Goal: Transaction & Acquisition: Book appointment/travel/reservation

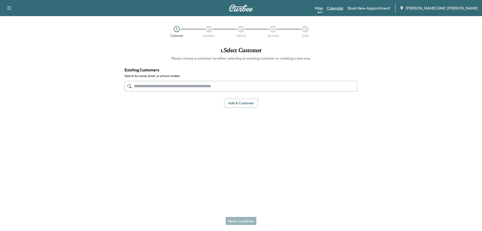
click at [344, 8] on link "Calendar" at bounding box center [335, 8] width 17 height 6
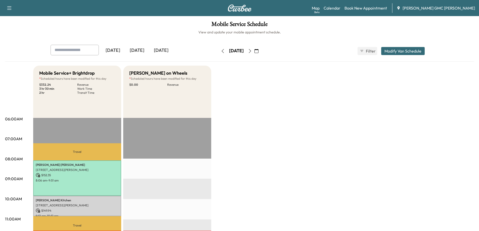
click at [258, 50] on icon "button" at bounding box center [256, 51] width 4 height 4
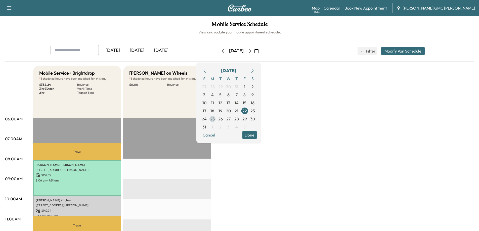
click at [215, 120] on span "25" at bounding box center [212, 119] width 5 height 6
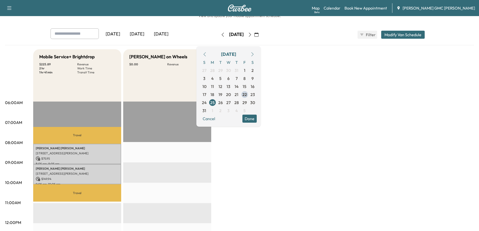
scroll to position [50, 0]
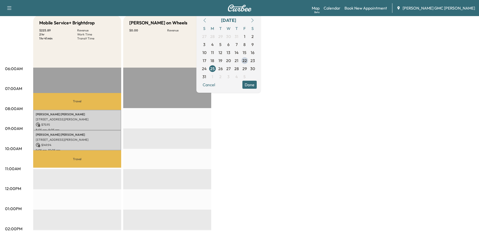
click at [265, 108] on div "Mobile Service+ Brightdrop $ 225.89 Revenue 2 hr Work Time 1 hr 41 min Transit …" at bounding box center [253, 203] width 440 height 377
click at [217, 84] on button "Cancel" at bounding box center [208, 85] width 17 height 8
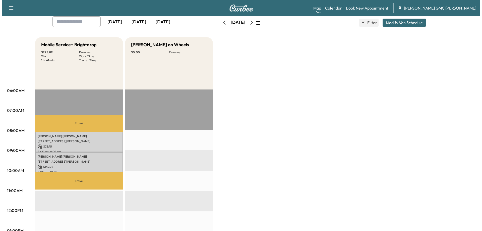
scroll to position [0, 0]
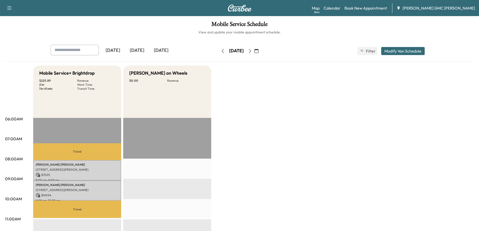
click at [237, 10] on img at bounding box center [239, 8] width 24 height 7
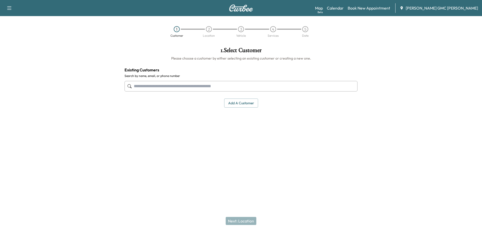
click at [161, 85] on input "text" at bounding box center [241, 86] width 233 height 11
click at [238, 105] on button "Add a customer" at bounding box center [241, 102] width 34 height 9
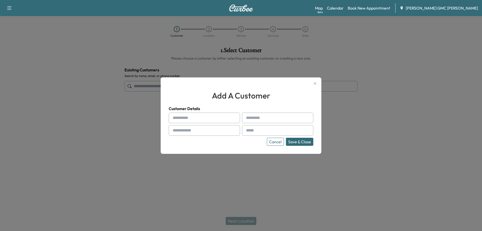
click at [190, 118] on input "text" at bounding box center [204, 118] width 71 height 11
type input "*******"
type input "*********"
click at [188, 132] on input "text" at bounding box center [204, 130] width 71 height 11
type input "**********"
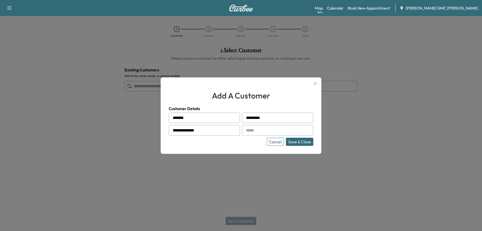
paste input "**********"
type input "**********"
click at [299, 142] on button "Save & Close" at bounding box center [299, 142] width 27 height 8
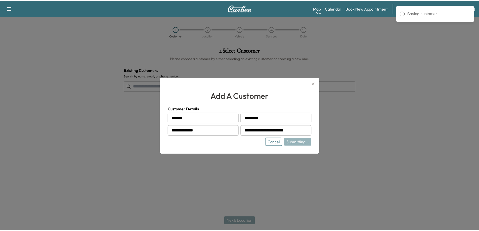
scroll to position [0, 0]
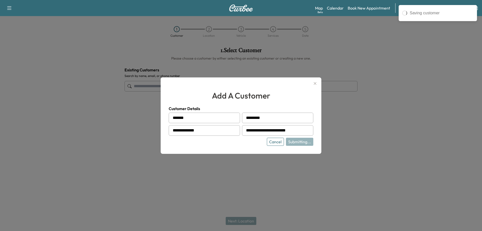
type input "**********"
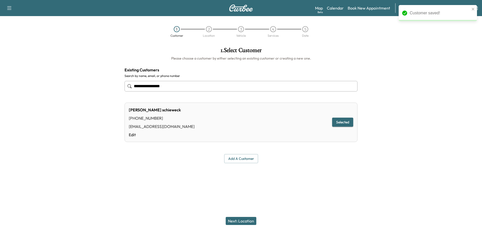
click at [247, 221] on button "Next: Location" at bounding box center [241, 221] width 31 height 8
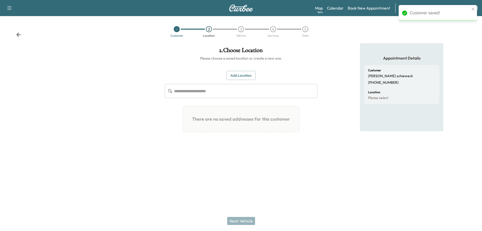
click at [235, 78] on button "Add Location" at bounding box center [241, 75] width 29 height 9
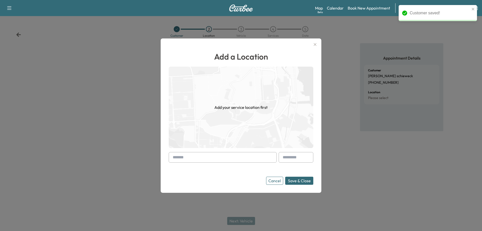
click at [184, 158] on input "text" at bounding box center [223, 157] width 108 height 11
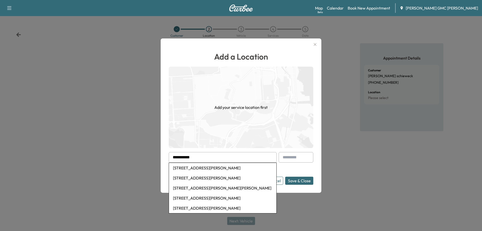
click at [198, 169] on li "1919 Mitchell Lake Road, Attica, MI, USA" at bounding box center [223, 168] width 108 height 10
type input "**********"
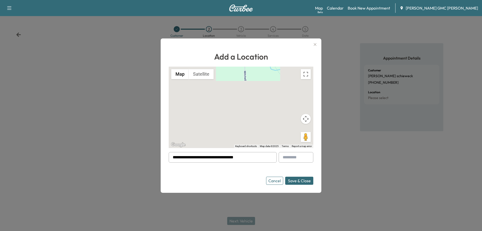
click at [296, 181] on button "Save & Close" at bounding box center [299, 181] width 28 height 8
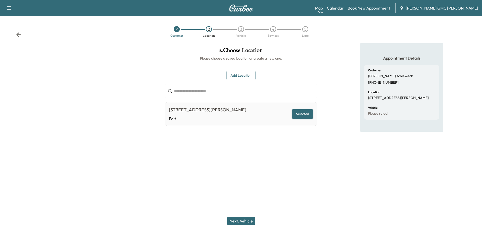
click at [240, 220] on button "Next: Vehicle" at bounding box center [241, 221] width 28 height 8
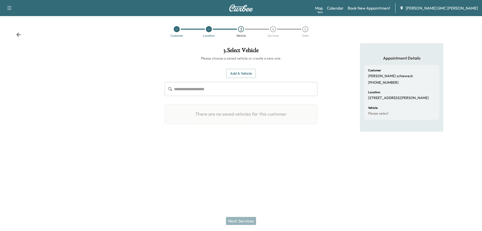
click at [235, 74] on button "Add a Vehicle" at bounding box center [241, 73] width 30 height 9
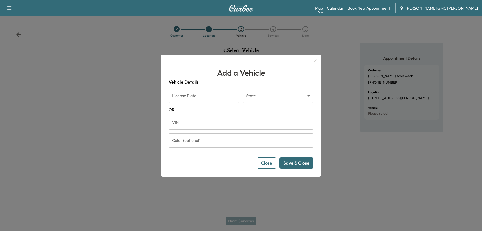
click at [230, 129] on input "VIN" at bounding box center [241, 123] width 145 height 14
paste input "**********"
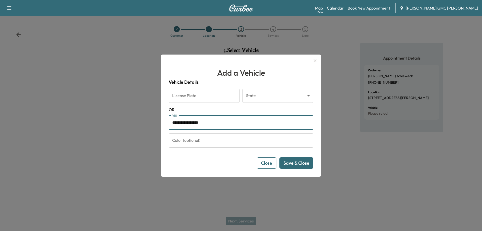
type input "**********"
click at [297, 160] on button "Save & Close" at bounding box center [297, 162] width 34 height 11
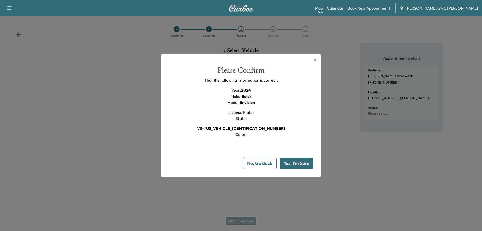
click at [287, 165] on button "Yes, I'm Sure" at bounding box center [297, 163] width 34 height 11
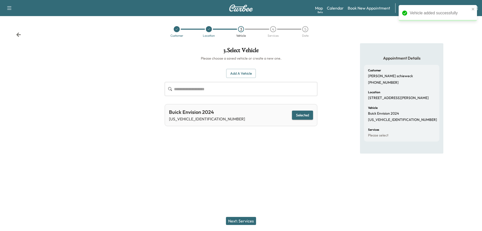
click at [239, 220] on button "Next: Services" at bounding box center [241, 221] width 30 height 8
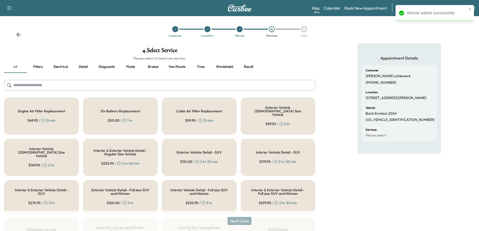
click at [90, 86] on input "text" at bounding box center [159, 85] width 311 height 11
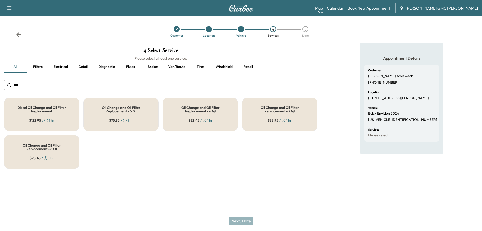
click at [126, 109] on h5 "Oil Change and Oil Filter Replacement - 5 Qt" at bounding box center [121, 109] width 59 height 7
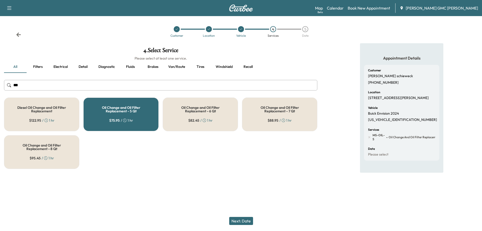
click at [46, 84] on input "***" at bounding box center [161, 85] width 314 height 11
type input "*"
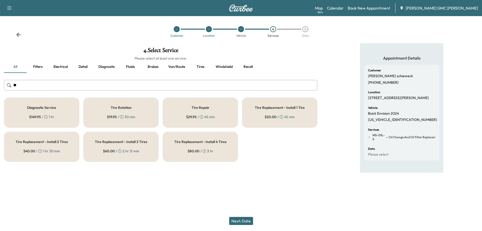
type input "**"
click at [126, 107] on h5 "Tire Rotation" at bounding box center [121, 108] width 21 height 4
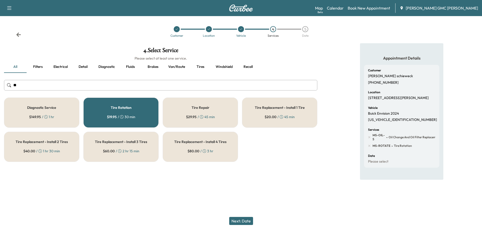
click at [245, 223] on button "Next: Date" at bounding box center [241, 221] width 24 height 8
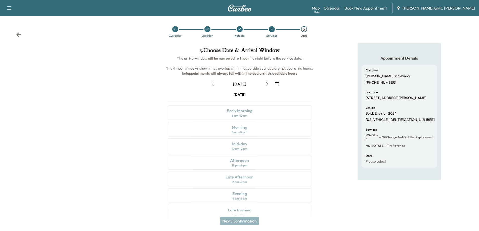
click at [278, 82] on icon "button" at bounding box center [277, 84] width 4 height 4
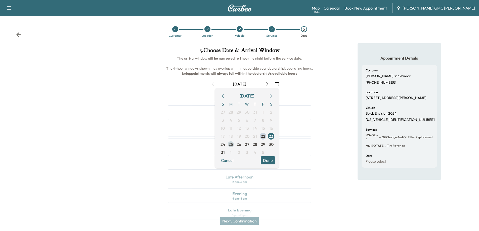
click at [231, 144] on span "25" at bounding box center [230, 144] width 5 height 6
click at [268, 160] on button "Done" at bounding box center [268, 160] width 14 height 8
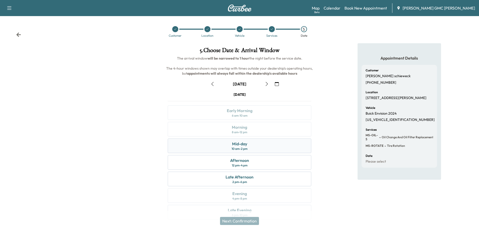
click at [238, 147] on div "10 am - 2 pm" at bounding box center [239, 149] width 16 height 4
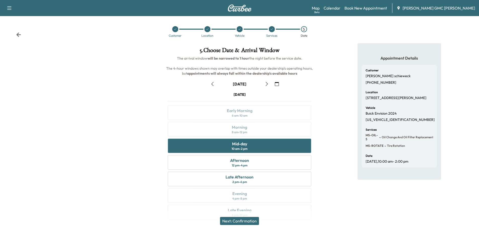
click at [249, 224] on button "Next: Confirmation" at bounding box center [239, 221] width 39 height 8
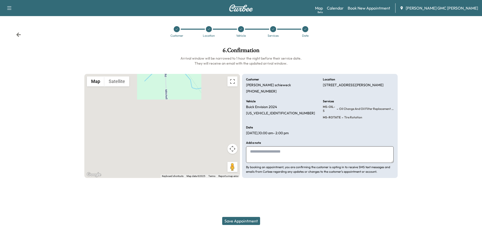
click at [287, 150] on textarea at bounding box center [320, 154] width 148 height 17
type textarea "**********"
click at [244, 224] on button "Save Appointment" at bounding box center [241, 221] width 38 height 8
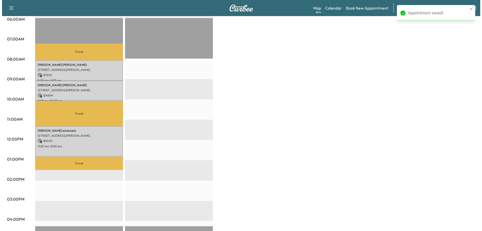
scroll to position [100, 0]
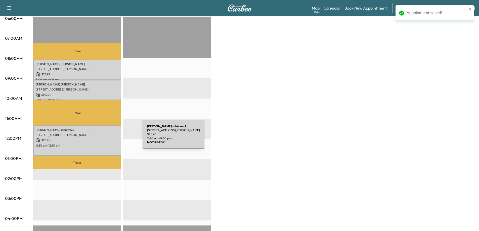
click at [105, 138] on p "$ 95.90" at bounding box center [77, 140] width 83 height 5
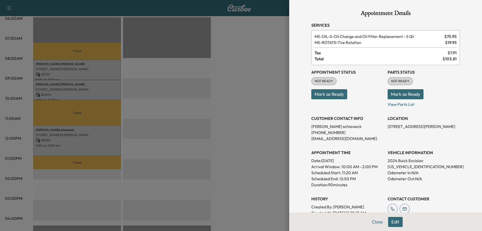
scroll to position [73, 0]
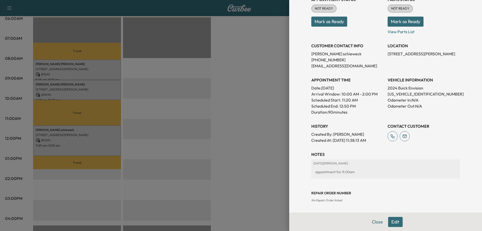
click at [393, 224] on button "Edit" at bounding box center [395, 222] width 15 height 10
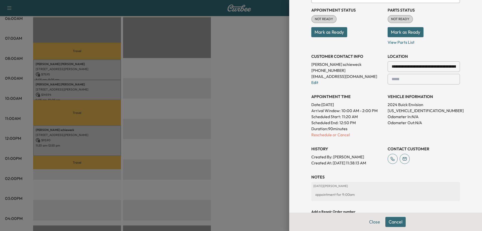
scroll to position [83, 0]
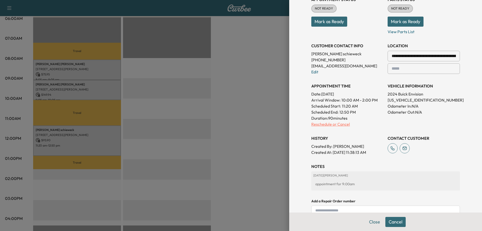
click at [329, 123] on p "Reschedule or Cancel" at bounding box center [348, 124] width 72 height 6
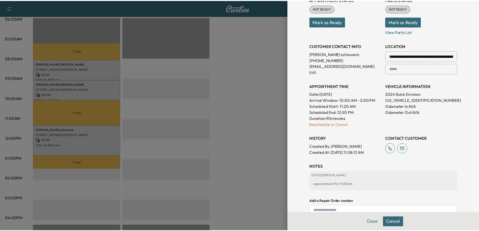
scroll to position [0, 0]
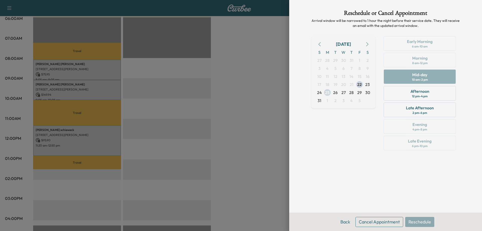
click at [327, 95] on span "25" at bounding box center [327, 92] width 5 height 6
click at [343, 226] on button "Back" at bounding box center [345, 222] width 16 height 10
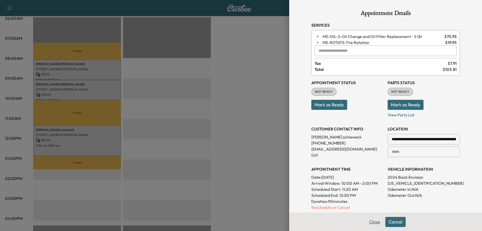
click at [371, 220] on button "Close" at bounding box center [375, 222] width 18 height 10
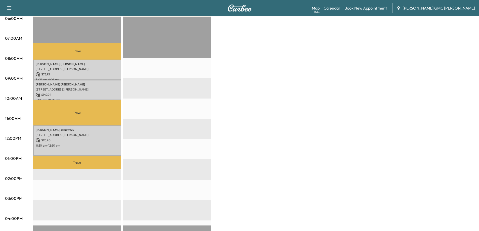
scroll to position [25, 0]
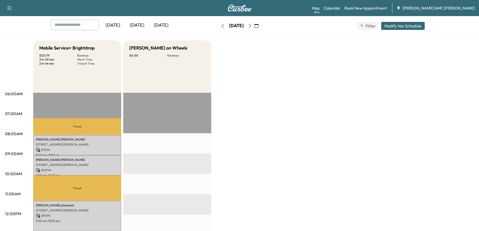
click at [218, 27] on button "button" at bounding box center [222, 26] width 9 height 8
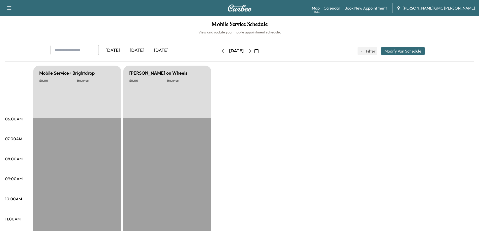
click at [221, 50] on icon "button" at bounding box center [223, 51] width 4 height 4
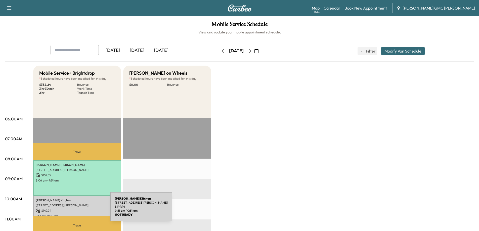
click at [73, 210] on p "$ 149.94" at bounding box center [77, 210] width 83 height 5
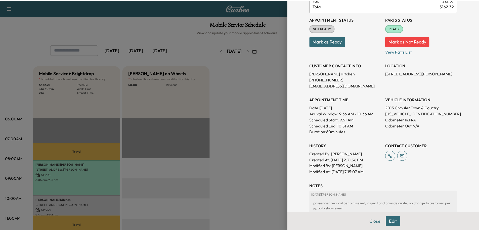
scroll to position [50, 0]
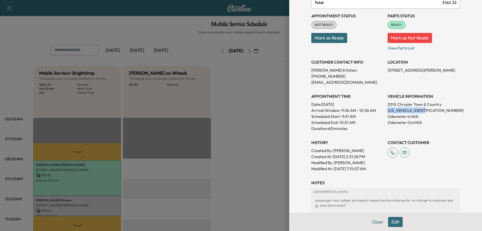
drag, startPoint x: 385, startPoint y: 110, endPoint x: 424, endPoint y: 110, distance: 39.4
click at [424, 110] on p "2C4RC1BG1FR628730" at bounding box center [424, 110] width 72 height 6
copy p "2C4RC1BG1FR628730"
drag, startPoint x: 306, startPoint y: 83, endPoint x: 346, endPoint y: 85, distance: 39.8
click at [346, 85] on div "Appointment Details Services MS-DIAG - Diagnostic Service $ 149.95 Tax $ 12.37 …" at bounding box center [385, 98] width 161 height 296
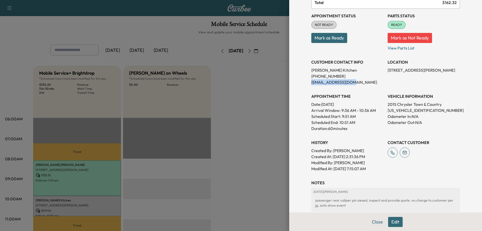
copy p "heaterkit@gmail.com"
click at [95, 20] on div at bounding box center [241, 115] width 482 height 231
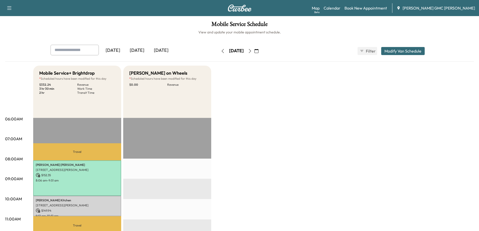
click at [242, 8] on img at bounding box center [239, 8] width 24 height 7
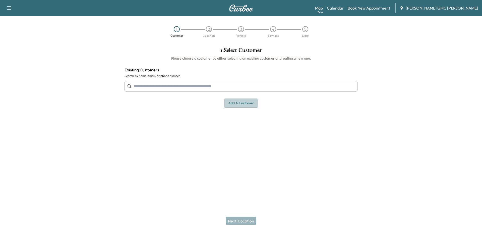
click at [239, 101] on button "Add a customer" at bounding box center [241, 102] width 34 height 9
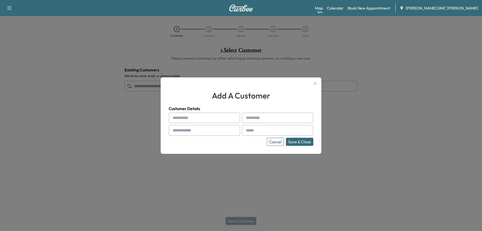
click at [278, 142] on button "Cancel" at bounding box center [275, 142] width 17 height 8
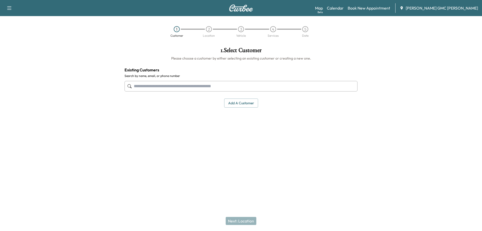
click at [233, 89] on input "text" at bounding box center [241, 86] width 233 height 11
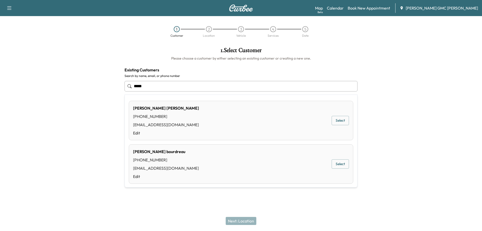
click at [335, 119] on button "Select" at bounding box center [340, 120] width 17 height 9
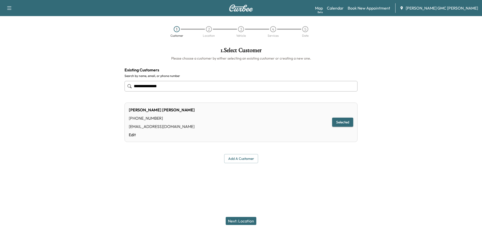
type input "**********"
click at [240, 221] on button "Next: Location" at bounding box center [241, 221] width 31 height 8
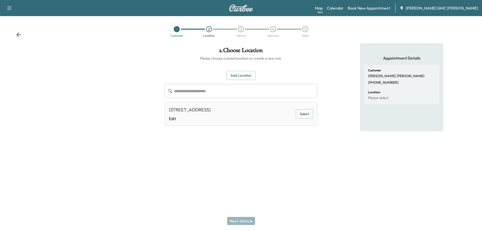
click at [303, 113] on button "Select" at bounding box center [304, 113] width 17 height 9
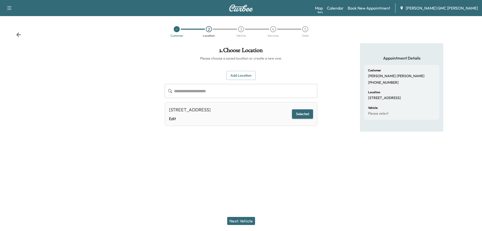
click at [301, 118] on button "Selected" at bounding box center [302, 113] width 21 height 9
click at [235, 76] on button "Add Location" at bounding box center [241, 75] width 29 height 9
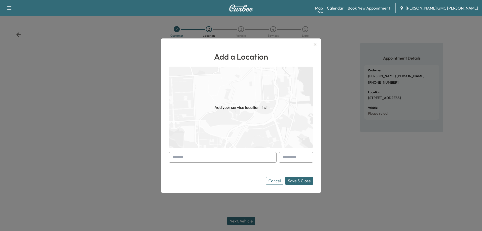
click at [201, 157] on input "text" at bounding box center [223, 157] width 108 height 11
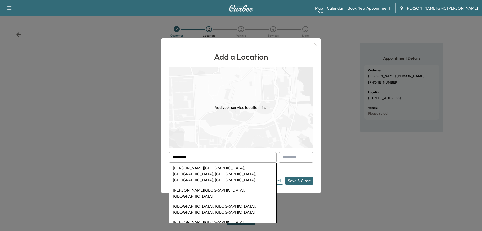
click at [196, 170] on li "Holmes Middle School, East Kearsley Street, Flint, MI, USA" at bounding box center [223, 174] width 108 height 22
type input "**********"
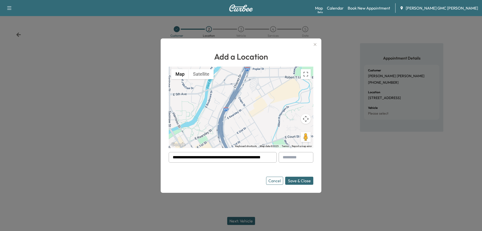
click at [296, 180] on button "Save & Close" at bounding box center [299, 181] width 28 height 8
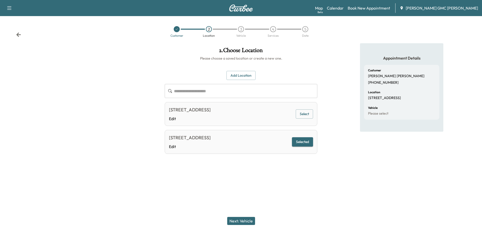
click at [242, 223] on button "Next: Vehicle" at bounding box center [241, 221] width 28 height 8
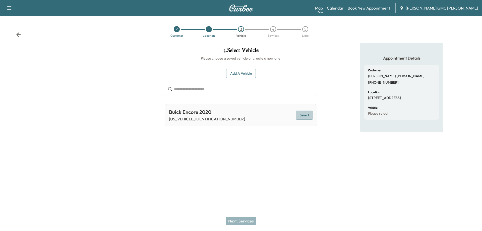
click at [303, 116] on button "Select" at bounding box center [304, 115] width 17 height 9
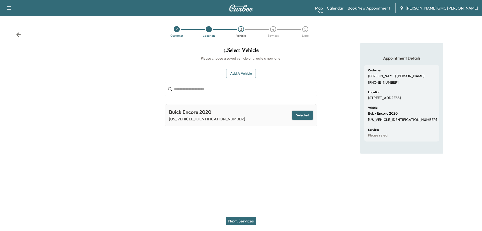
click at [238, 224] on button "Next: Services" at bounding box center [241, 221] width 30 height 8
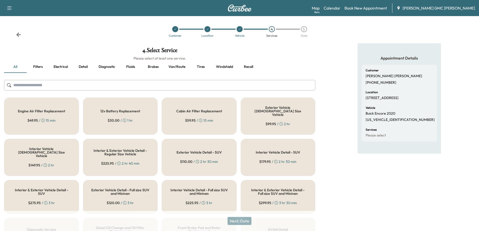
click at [106, 65] on button "Diagnostic" at bounding box center [106, 67] width 25 height 12
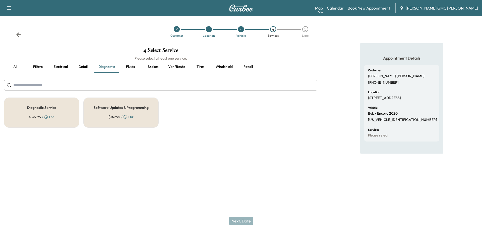
click at [35, 106] on h5 "Diagnostic Service" at bounding box center [41, 108] width 29 height 4
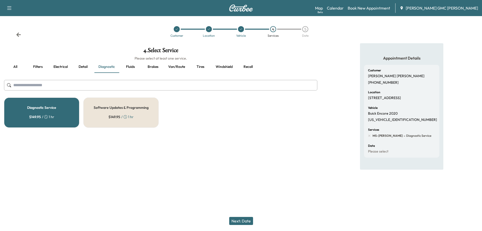
click at [244, 219] on button "Next: Date" at bounding box center [241, 221] width 24 height 8
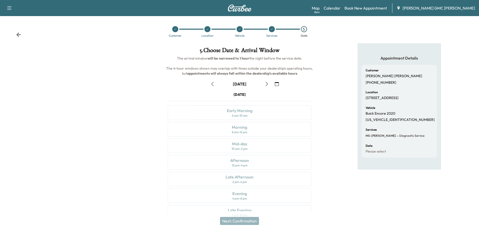
click at [279, 84] on button "button" at bounding box center [276, 84] width 9 height 8
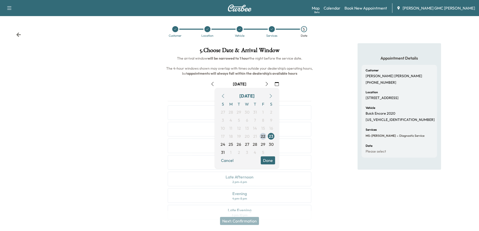
click at [271, 95] on icon "button" at bounding box center [271, 96] width 4 height 4
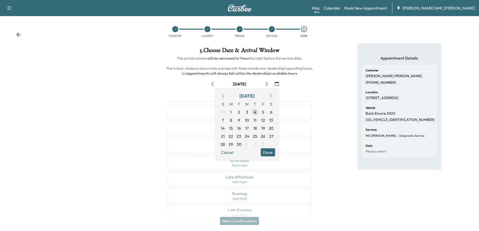
click at [254, 113] on span "4" at bounding box center [254, 112] width 3 height 6
click at [267, 155] on button "Done" at bounding box center [268, 152] width 14 height 8
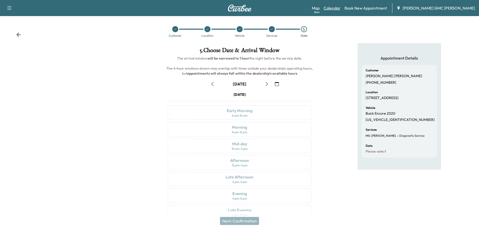
click at [339, 6] on link "Calendar" at bounding box center [331, 8] width 17 height 6
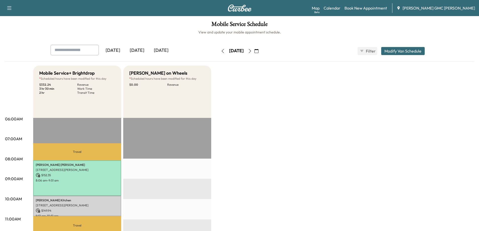
click at [258, 49] on icon "button" at bounding box center [256, 51] width 4 height 4
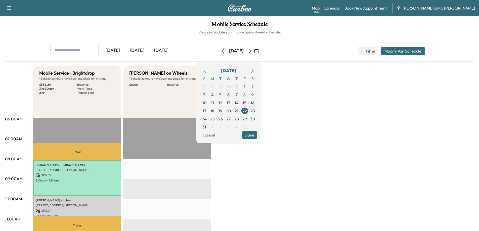
click at [254, 71] on icon "button" at bounding box center [252, 71] width 4 height 4
click at [232, 88] on span "3" at bounding box center [228, 87] width 8 height 8
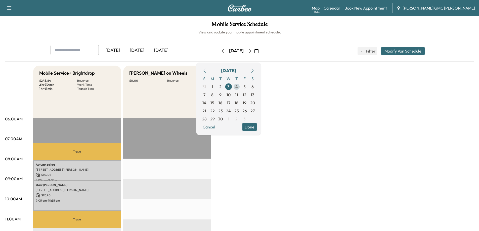
click at [240, 86] on span "4" at bounding box center [236, 87] width 8 height 8
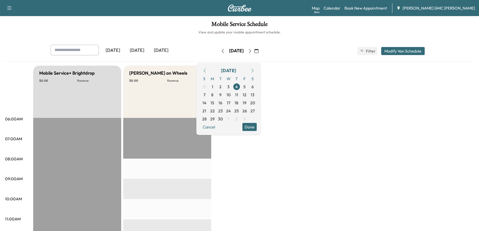
click at [395, 54] on button "Modify Van Schedule" at bounding box center [402, 51] width 43 height 8
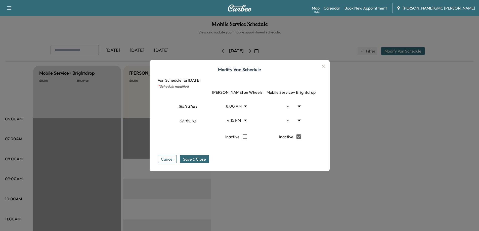
type input "*"
click at [290, 106] on body "Support Log Out Map Beta Calendar Book New Appointment Todd Wenzel Buick GMC Da…" at bounding box center [239, 115] width 479 height 231
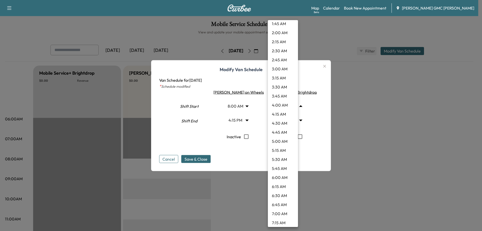
scroll to position [151, 0]
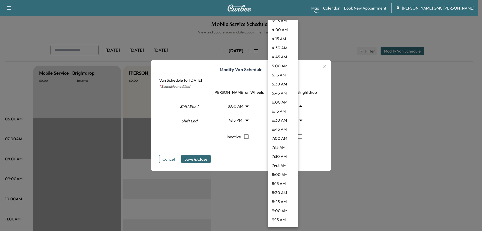
click at [278, 173] on li "8:00 AM" at bounding box center [283, 174] width 30 height 9
type input "*"
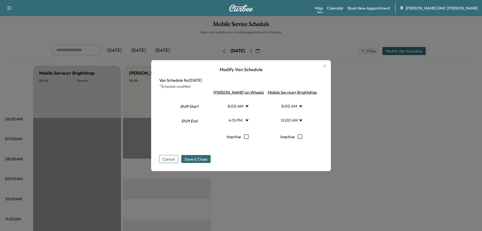
click at [291, 119] on body "Support Log Out Map Beta Calendar Book New Appointment Todd Wenzel Buick GMC Da…" at bounding box center [241, 115] width 482 height 231
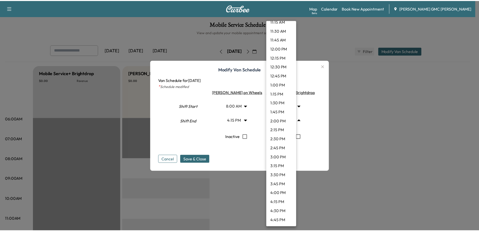
scroll to position [502, 0]
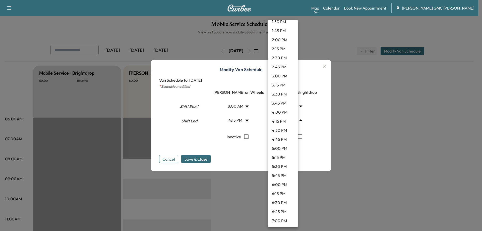
click at [282, 122] on li "4:15 PM" at bounding box center [283, 121] width 30 height 9
type input "*****"
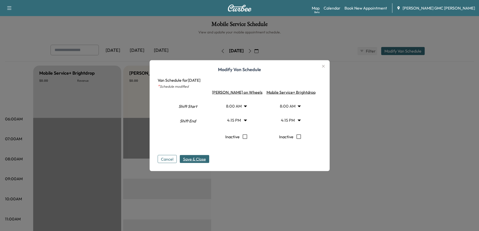
click at [201, 160] on span "Save & Close" at bounding box center [194, 159] width 23 height 6
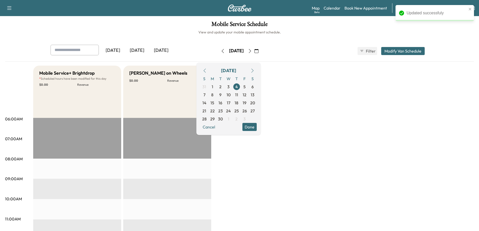
click at [257, 127] on button "Done" at bounding box center [249, 127] width 14 height 8
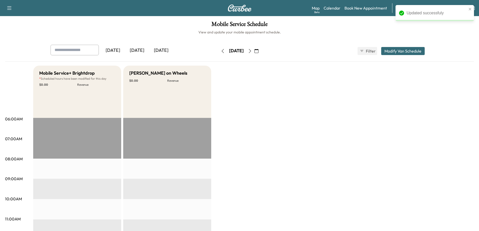
click at [241, 8] on img at bounding box center [239, 8] width 24 height 7
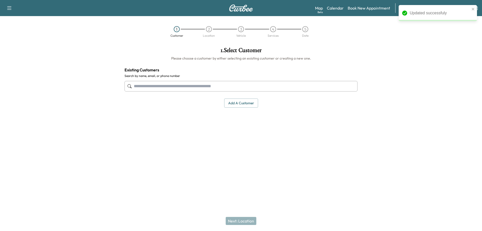
click at [215, 84] on input "text" at bounding box center [241, 86] width 233 height 11
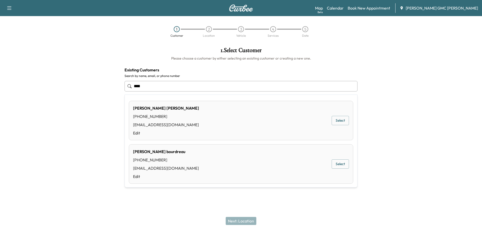
click at [336, 123] on button "Select" at bounding box center [340, 120] width 17 height 9
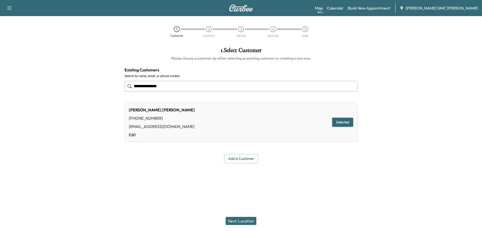
type input "**********"
click at [251, 220] on button "Next: Location" at bounding box center [241, 221] width 31 height 8
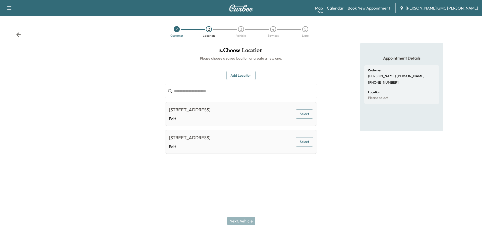
click at [222, 94] on input "text" at bounding box center [245, 91] width 143 height 14
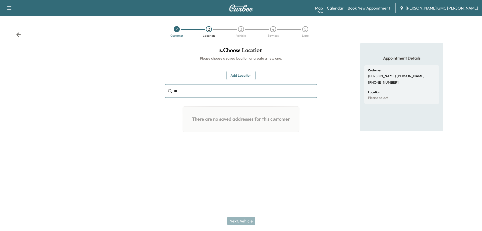
type input "*"
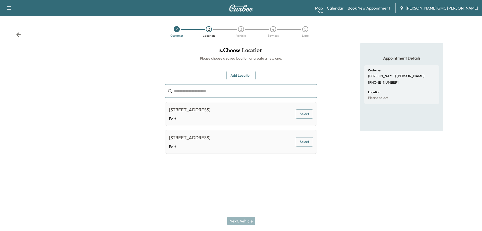
click at [250, 73] on button "Add Location" at bounding box center [241, 75] width 29 height 9
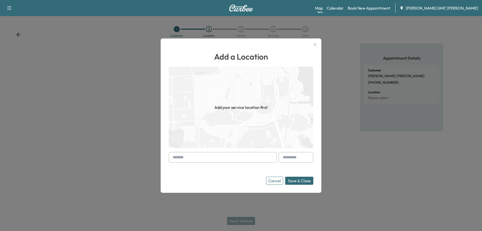
click at [200, 161] on input "text" at bounding box center [223, 157] width 108 height 11
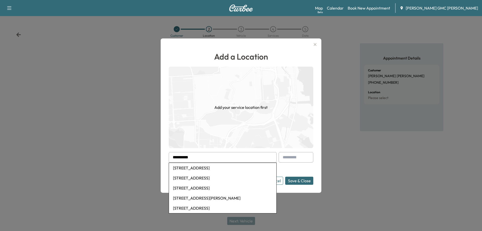
click at [198, 170] on li "6602 Oxley Drive, Flint, MI, USA" at bounding box center [223, 168] width 108 height 10
type input "**********"
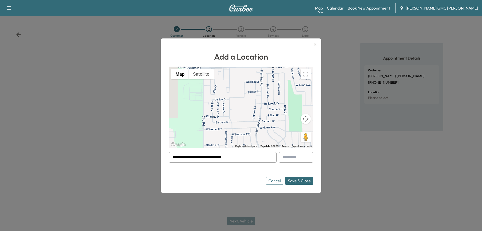
click at [298, 180] on button "Save & Close" at bounding box center [299, 181] width 28 height 8
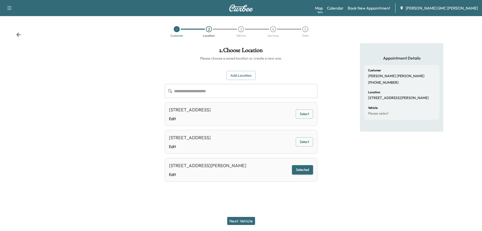
click at [248, 221] on button "Next: Vehicle" at bounding box center [241, 221] width 28 height 8
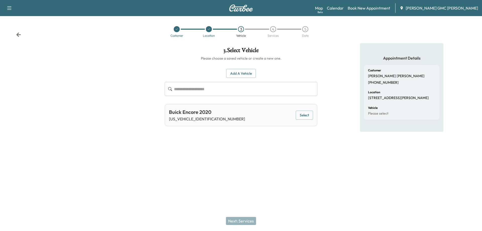
click at [306, 117] on button "Select" at bounding box center [304, 115] width 17 height 9
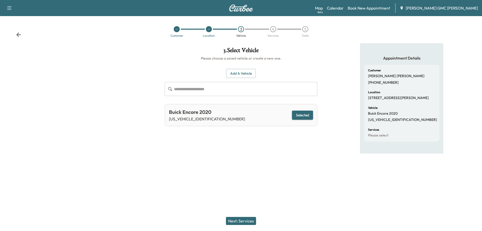
click at [249, 219] on button "Next: Services" at bounding box center [241, 221] width 30 height 8
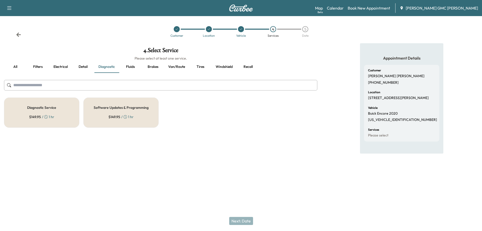
click at [48, 106] on h5 "Diagnostic Service" at bounding box center [41, 108] width 29 height 4
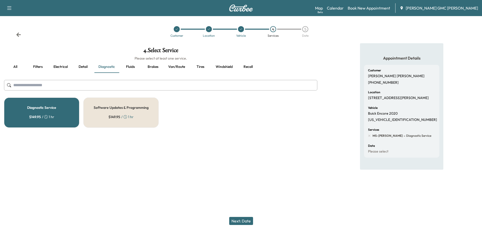
click at [242, 217] on button "Next: Date" at bounding box center [241, 221] width 24 height 8
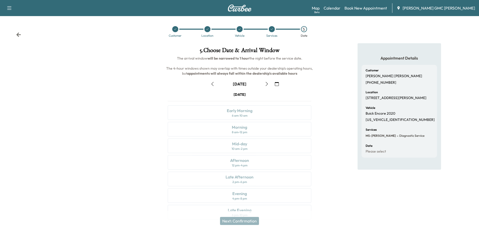
click at [278, 84] on icon "button" at bounding box center [277, 84] width 4 height 4
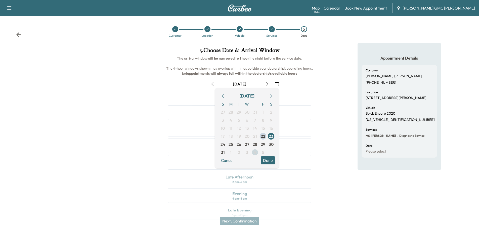
click at [253, 153] on span "4" at bounding box center [255, 152] width 8 height 8
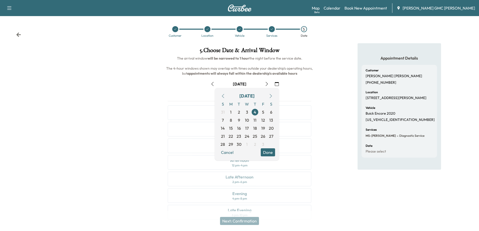
click at [266, 152] on button "Done" at bounding box center [268, 152] width 14 height 8
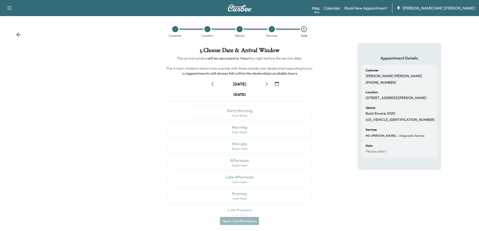
click at [320, 147] on div "Appointment Details Customer cheryl boudreau +18102590787 Location 6602 Oxley D…" at bounding box center [399, 134] width 160 height 182
click at [244, 137] on div "Thursday September 4 Early Morning 6 am - 10 am Morning 8 am - 12 pm Mid-day 10…" at bounding box center [239, 156] width 151 height 129
click at [244, 157] on div "Thursday September 4 Early Morning 6 am - 10 am Morning 8 am - 12 pm Mid-day 10…" at bounding box center [239, 156] width 151 height 129
click at [244, 186] on div "Thursday September 4 Early Morning 6 am - 10 am Morning 8 am - 12 pm Mid-day 10…" at bounding box center [239, 156] width 151 height 129
click at [242, 151] on div "Thursday September 4 Early Morning 6 am - 10 am Morning 8 am - 12 pm Mid-day 10…" at bounding box center [239, 156] width 151 height 129
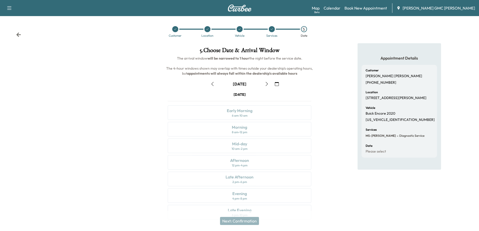
click at [240, 130] on div "Thursday September 4 Early Morning 6 am - 10 am Morning 8 am - 12 pm Mid-day 10…" at bounding box center [239, 156] width 151 height 129
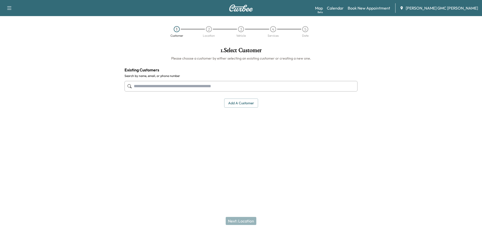
click at [160, 84] on input "text" at bounding box center [241, 86] width 233 height 11
click at [243, 8] on img at bounding box center [241, 8] width 24 height 7
click at [344, 8] on link "Calendar" at bounding box center [335, 8] width 17 height 6
